Goal: Task Accomplishment & Management: Complete application form

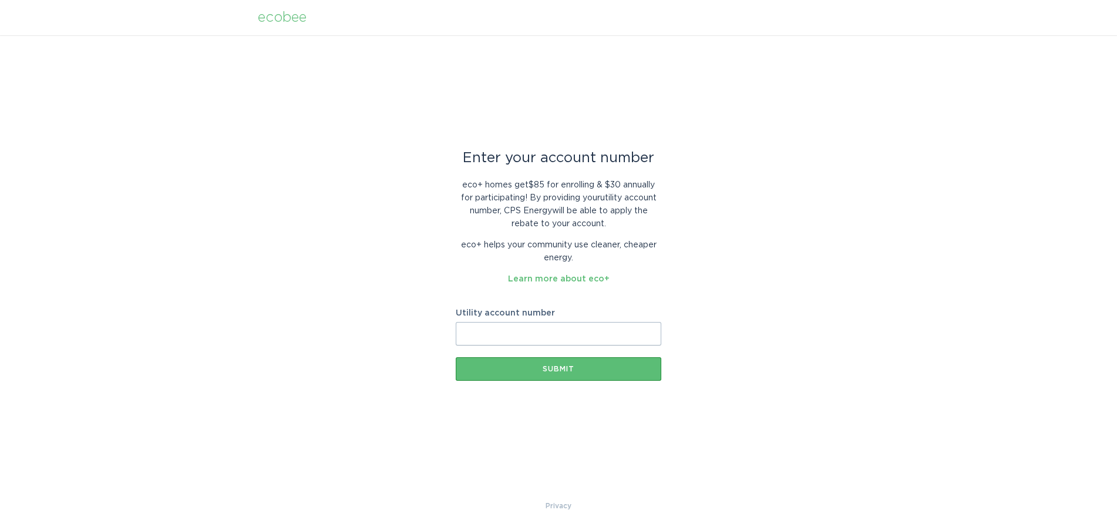
click at [1086, 529] on div at bounding box center [558, 530] width 1117 height 0
click at [501, 337] on input "Utility account number" at bounding box center [559, 333] width 206 height 23
paste input "300-4659-160"
type input "300-4659-160"
click at [547, 360] on button "Submit" at bounding box center [559, 368] width 206 height 23
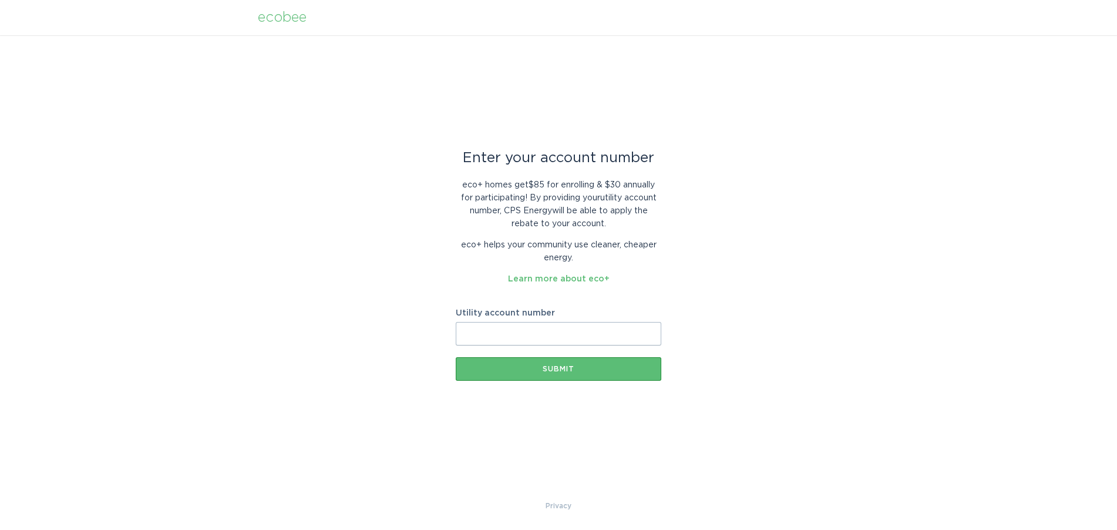
paste input "[PHONE_NUMBER]"
type input "[PHONE_NUMBER]"
click at [544, 375] on button "Submit" at bounding box center [559, 368] width 206 height 23
paste input "300-4659-160"
type input "300-4659-160"
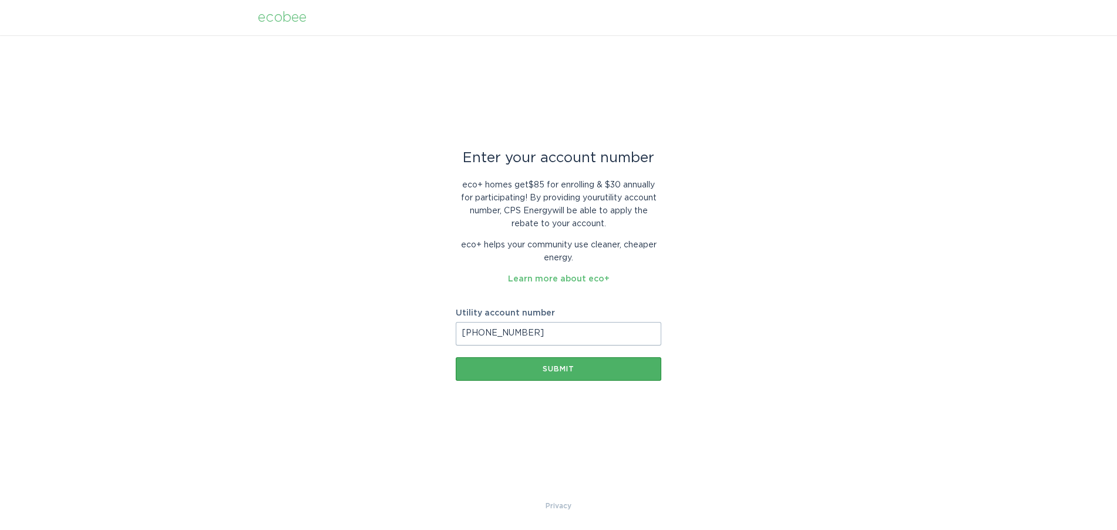
click at [549, 366] on div "Submit" at bounding box center [559, 368] width 194 height 7
